Goal: Navigation & Orientation: Find specific page/section

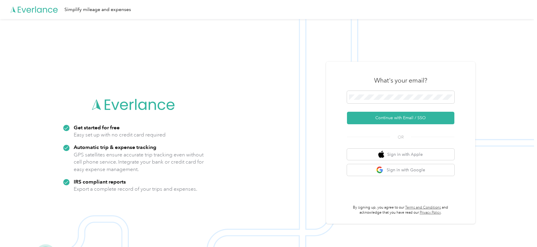
click at [370, 64] on div "What's your email? Continue with Email / SSO OR Sign in with Apple Sign in with…" at bounding box center [400, 143] width 149 height 162
click at [370, 117] on button "Continue with Email / SSO" at bounding box center [400, 118] width 107 height 13
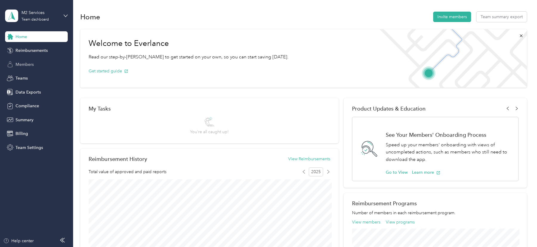
click at [36, 66] on div "Members" at bounding box center [36, 64] width 63 height 11
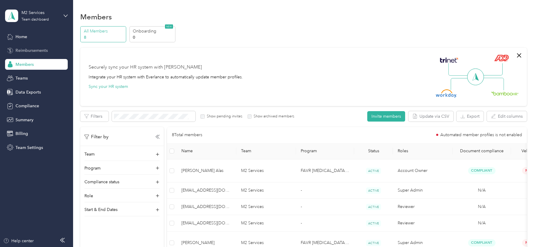
click at [35, 50] on span "Reimbursements" at bounding box center [32, 50] width 32 height 6
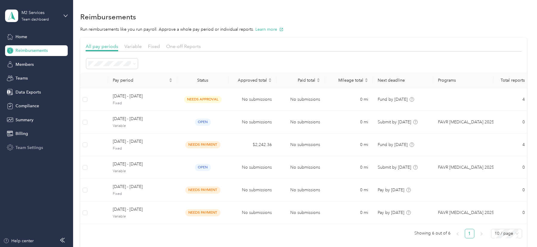
click at [33, 143] on div "Team Settings" at bounding box center [36, 147] width 63 height 11
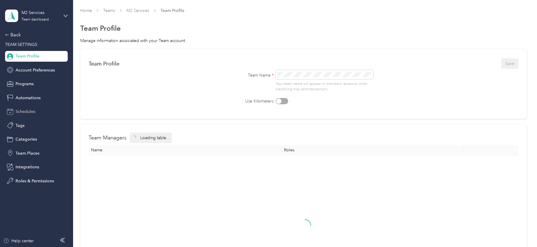
click at [25, 108] on div "Schedules" at bounding box center [36, 111] width 63 height 11
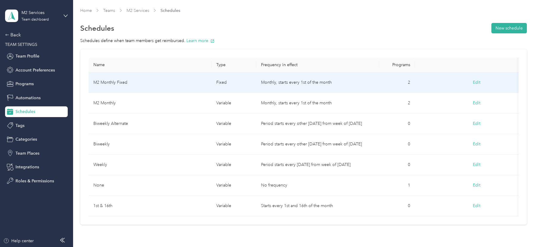
click at [171, 79] on td "M2 Monthly Fixed" at bounding box center [150, 82] width 123 height 21
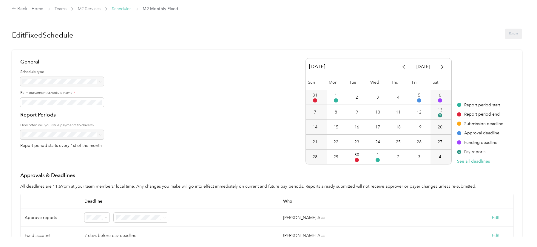
click at [127, 6] on link "Schedules" at bounding box center [121, 8] width 19 height 5
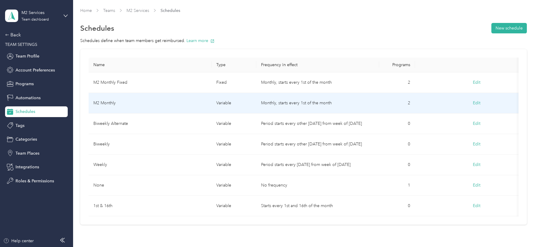
click at [166, 101] on td "M2 Monthly" at bounding box center [150, 103] width 123 height 21
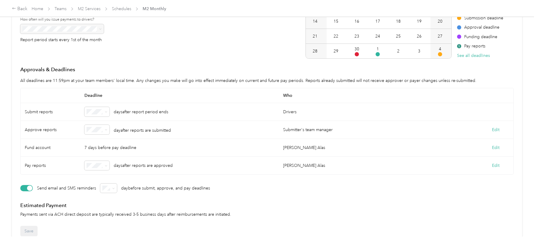
scroll to position [113, 0]
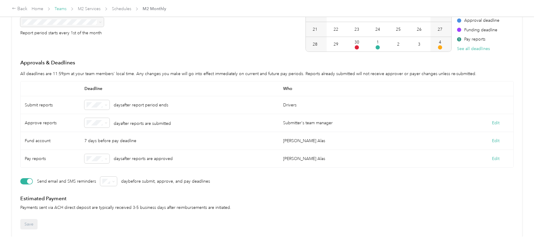
click at [60, 7] on link "Teams" at bounding box center [61, 8] width 12 height 5
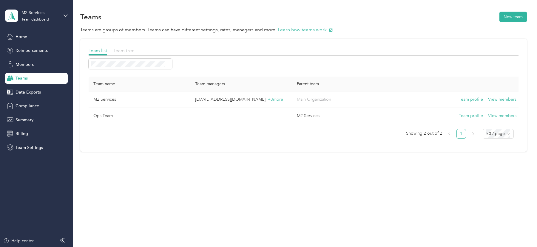
click at [121, 49] on span "Team tree" at bounding box center [123, 51] width 21 height 6
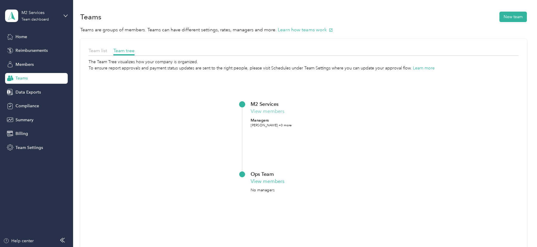
click at [266, 111] on button "View members" at bounding box center [267, 111] width 34 height 7
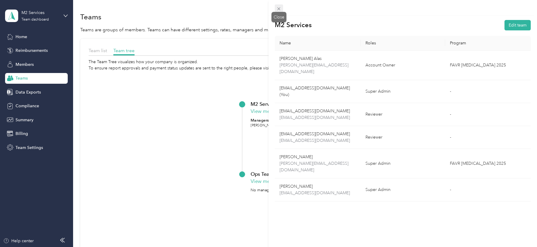
click at [278, 8] on icon at bounding box center [278, 8] width 3 height 3
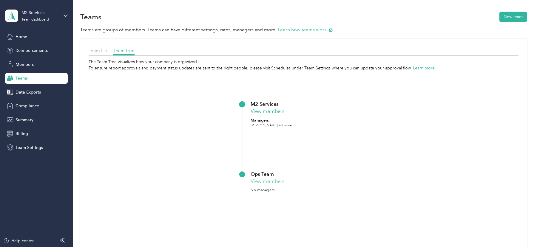
click at [262, 185] on button "View members" at bounding box center [267, 181] width 34 height 7
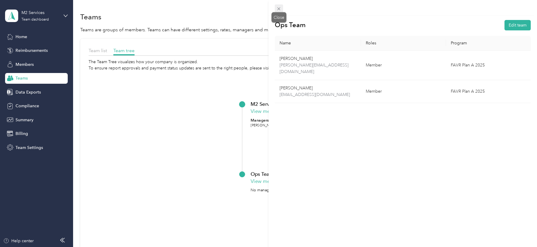
click at [278, 8] on icon at bounding box center [278, 8] width 5 height 5
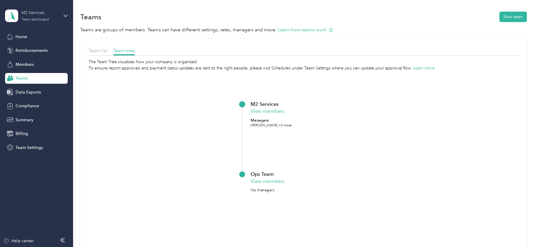
click at [35, 11] on div "M2 Services" at bounding box center [39, 13] width 37 height 6
click at [53, 77] on div "Log out" at bounding box center [67, 75] width 117 height 10
